Goal: Task Accomplishment & Management: Use online tool/utility

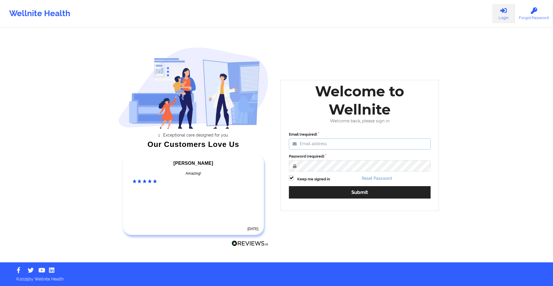
click at [329, 144] on input "Email (required)" at bounding box center [360, 143] width 142 height 11
paste input "Let patient IN?—YES Coverage plan type: POS Effective date: [DATE] to Current (…"
type input "Let patient IN?—YES Coverage plan type: POS Effective date: [DATE] to Current (…"
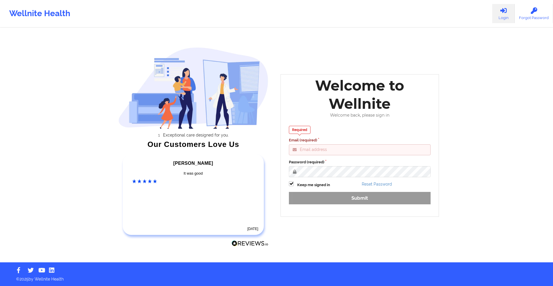
type input "[EMAIL_ADDRESS][DOMAIN_NAME]"
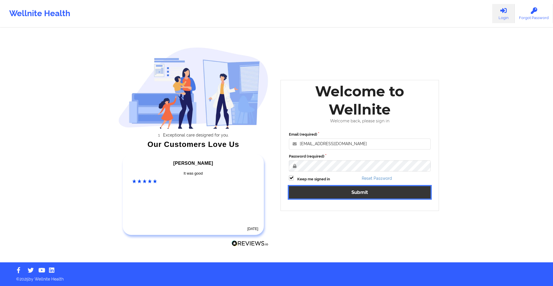
click at [352, 197] on button "Submit" at bounding box center [360, 192] width 142 height 12
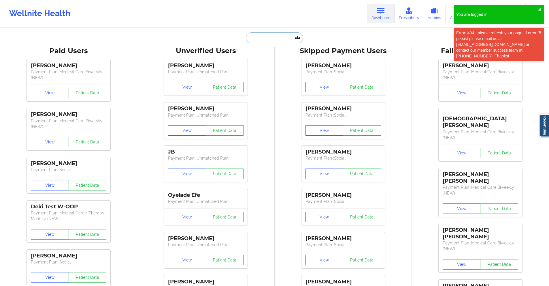
click at [271, 36] on input "text" at bounding box center [274, 37] width 57 height 11
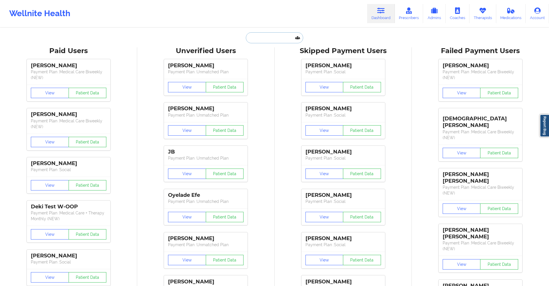
paste input "[EMAIL_ADDRESS][DOMAIN_NAME]"
type input "[EMAIL_ADDRESS][DOMAIN_NAME]"
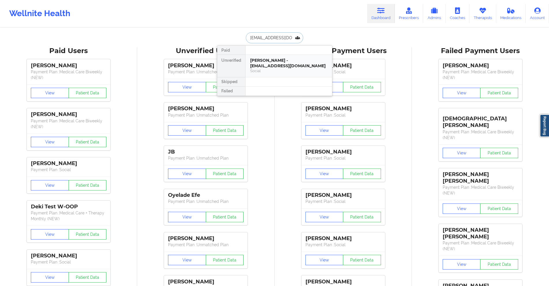
click at [273, 62] on div "[PERSON_NAME] - [EMAIL_ADDRESS][DOMAIN_NAME]" at bounding box center [288, 63] width 77 height 11
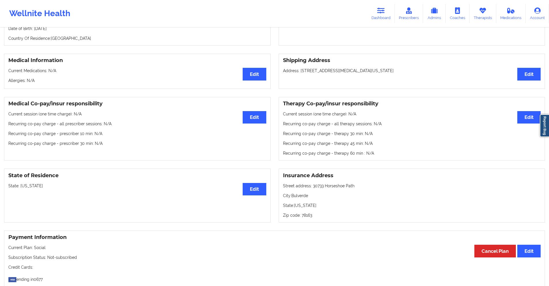
scroll to position [29, 0]
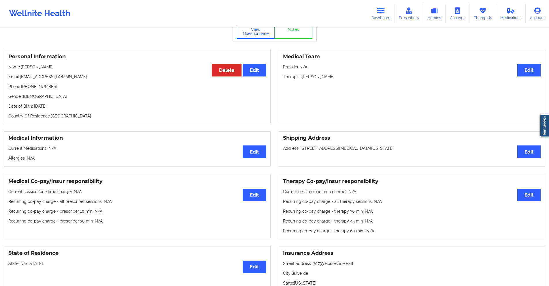
click at [259, 38] on button "View Questionnaire" at bounding box center [256, 31] width 38 height 14
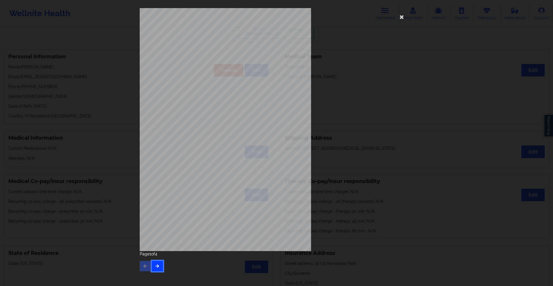
click at [161, 265] on button "button" at bounding box center [157, 266] width 11 height 10
click at [152, 263] on button "button" at bounding box center [157, 266] width 11 height 10
click at [111, 126] on div "commercial Insurance Member ID for patient 995957225 Insurance company name det…" at bounding box center [276, 143] width 553 height 286
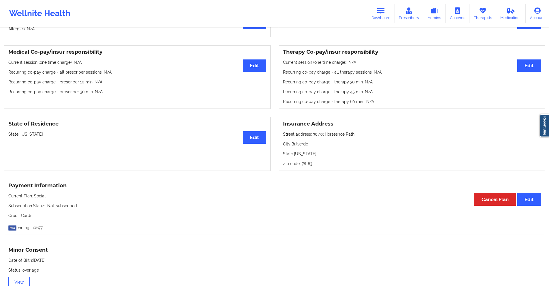
scroll to position [173, 0]
